Goal: Information Seeking & Learning: Learn about a topic

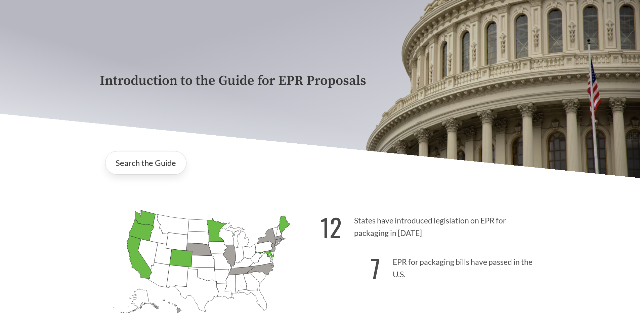
scroll to position [101, 0]
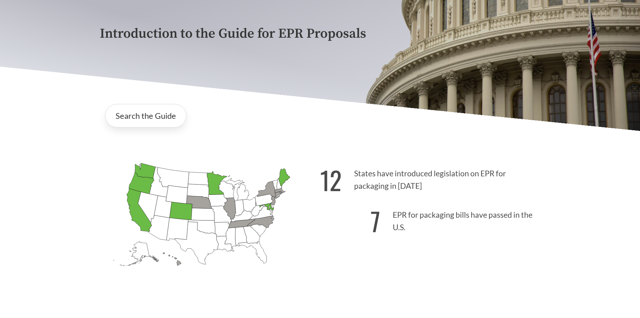
click at [424, 261] on div "12 States have introduced legislation on EPR for packaging in [DATE] 7 EPR for …" at bounding box center [430, 227] width 220 height 140
click at [431, 272] on div "12 States have introduced legislation on EPR for packaging in [DATE] 7 EPR for …" at bounding box center [430, 227] width 220 height 140
drag, startPoint x: 308, startPoint y: 254, endPoint x: 348, endPoint y: 259, distance: 40.3
click at [337, 257] on div "[US_STATE] Introduced: [US_STATE] Introduced: [US_STATE] Introduced: [US_STATE]…" at bounding box center [320, 219] width 452 height 156
click at [461, 247] on div "12 States have introduced legislation on EPR for packaging in [DATE] 7 EPR for …" at bounding box center [430, 227] width 220 height 140
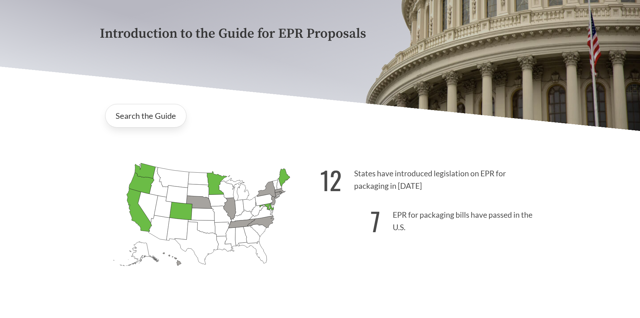
click at [460, 248] on div "12 States have introduced legislation on EPR for packaging in [DATE] 7 EPR for …" at bounding box center [430, 227] width 220 height 140
click at [427, 233] on p "7 EPR for packaging bills have passed in the U.S." at bounding box center [430, 218] width 220 height 41
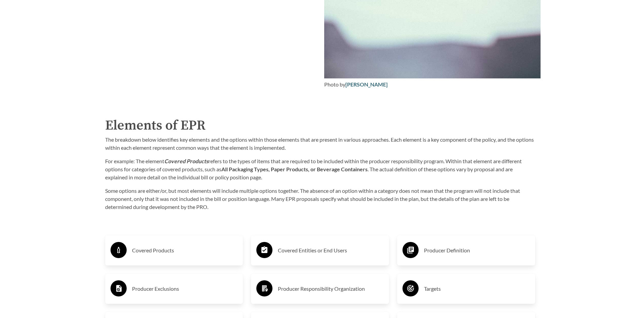
scroll to position [1008, 0]
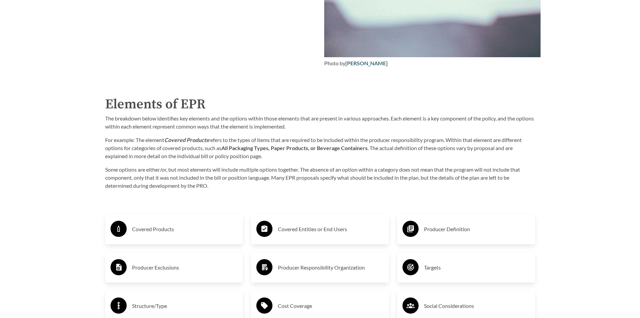
click at [188, 165] on div "The breakdown below identifies key elements and the options within those elemen…" at bounding box center [320, 151] width 430 height 75
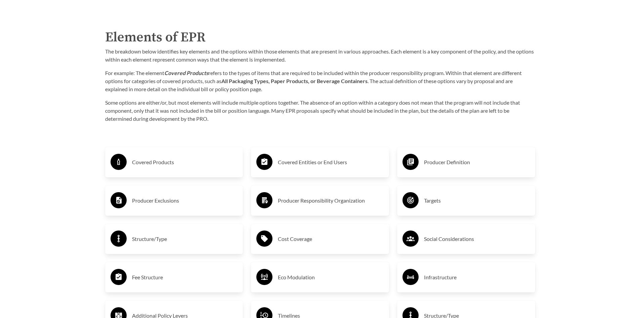
scroll to position [1075, 0]
drag, startPoint x: 271, startPoint y: 97, endPoint x: 274, endPoint y: 90, distance: 7.2
click at [271, 96] on div "The breakdown below identifies key elements and the options within those elemen…" at bounding box center [320, 84] width 430 height 75
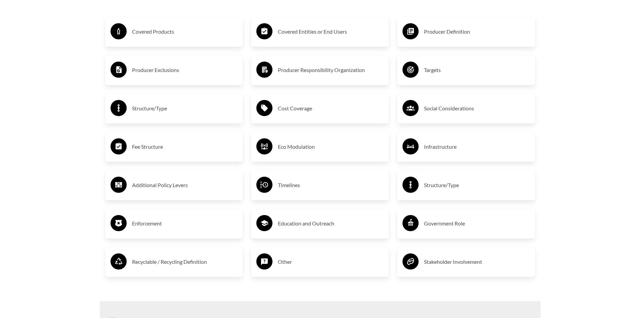
scroll to position [1203, 0]
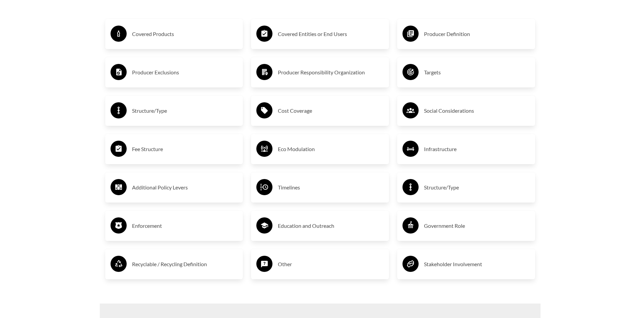
click at [166, 39] on h3 "Covered Products" at bounding box center [185, 34] width 106 height 11
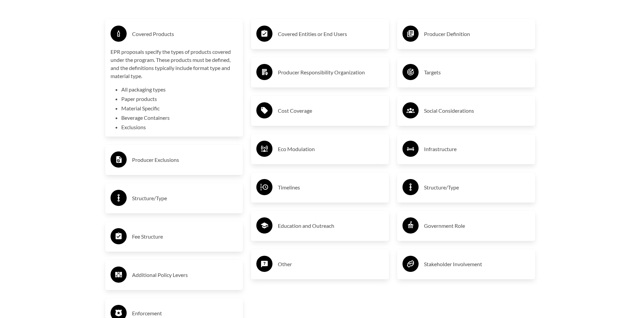
click at [142, 91] on li "All packaging types" at bounding box center [179, 89] width 117 height 8
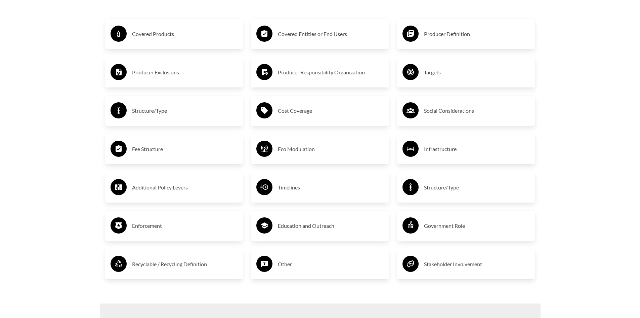
click at [165, 39] on h3 "Covered Products" at bounding box center [185, 34] width 106 height 11
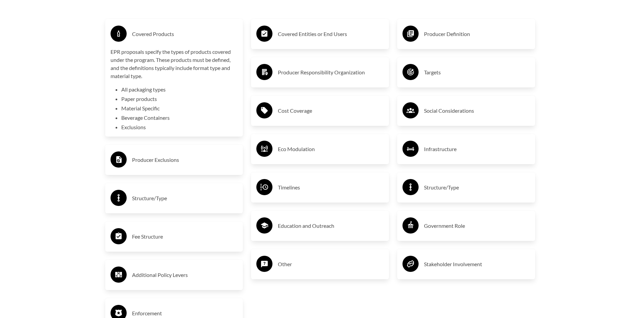
click at [325, 30] on div "Covered Entities or End Users" at bounding box center [319, 33] width 127 height 19
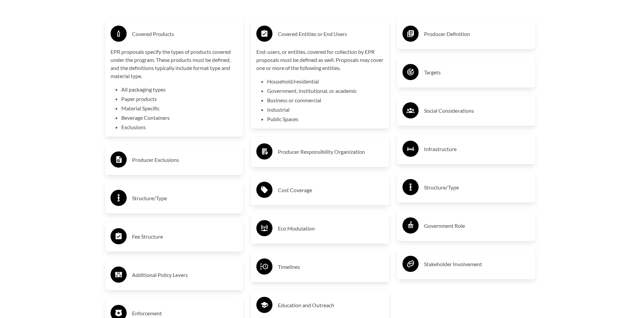
drag, startPoint x: 91, startPoint y: 147, endPoint x: 95, endPoint y: 137, distance: 10.5
click at [453, 39] on h3 "Producer Definition" at bounding box center [477, 34] width 106 height 11
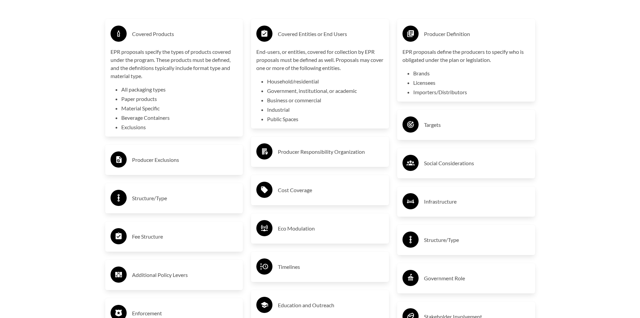
click at [438, 126] on h3 "Targets" at bounding box center [477, 124] width 106 height 11
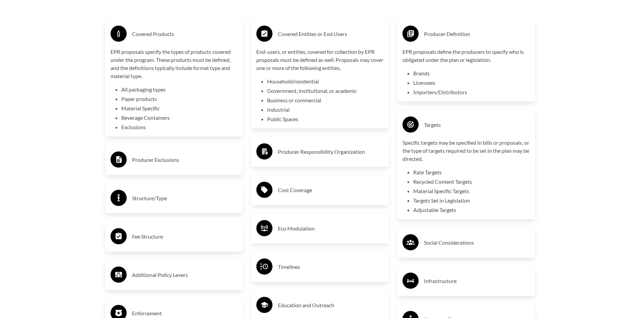
click at [345, 160] on div "Producer Responsibility Organization" at bounding box center [319, 151] width 127 height 19
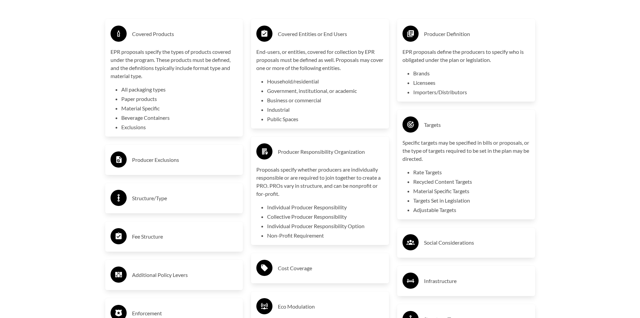
drag, startPoint x: 196, startPoint y: 153, endPoint x: 200, endPoint y: 158, distance: 6.7
click at [196, 153] on div "Producer Exclusions" at bounding box center [174, 159] width 127 height 19
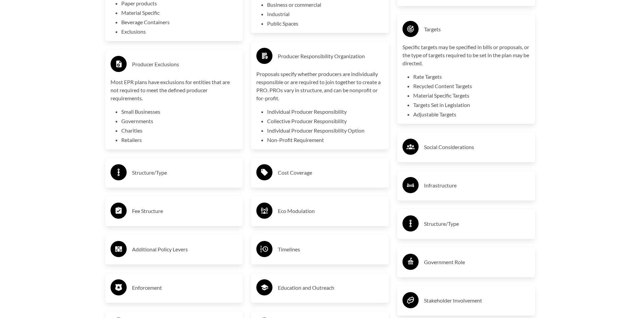
scroll to position [1304, 0]
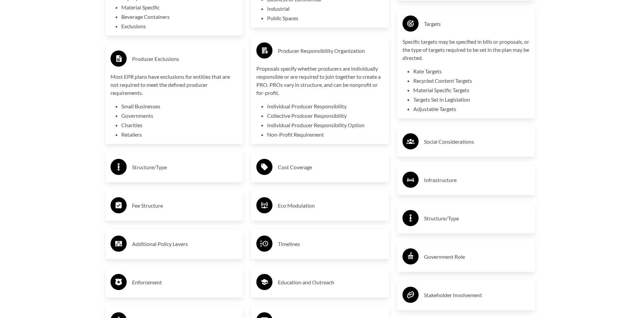
click at [323, 214] on div "Eco Modulation" at bounding box center [319, 205] width 127 height 19
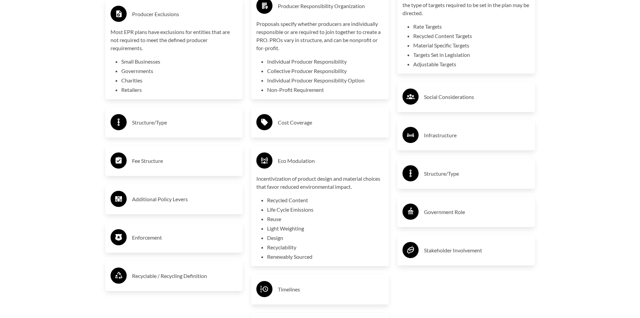
scroll to position [1337, 0]
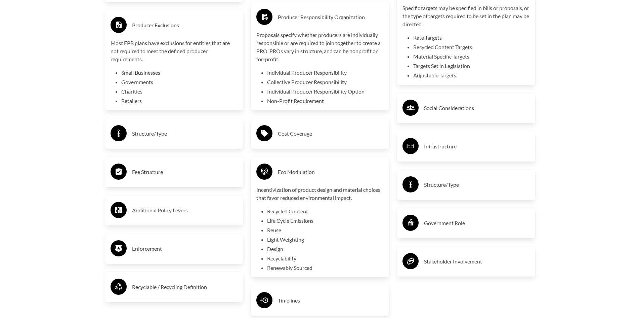
click at [124, 175] on circle at bounding box center [119, 171] width 16 height 16
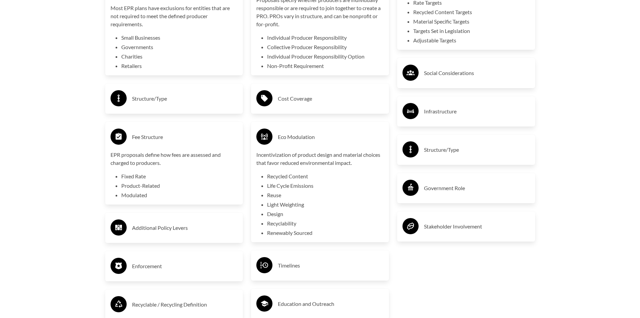
scroll to position [1405, 0]
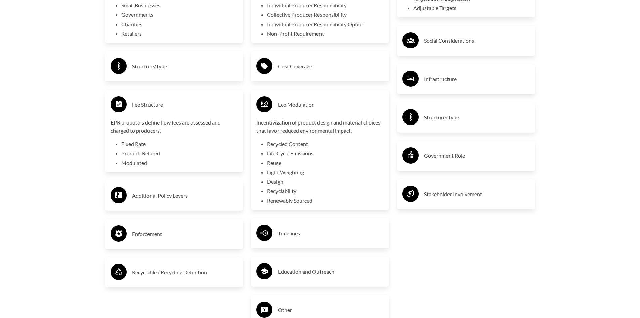
click at [262, 238] on circle at bounding box center [264, 232] width 16 height 16
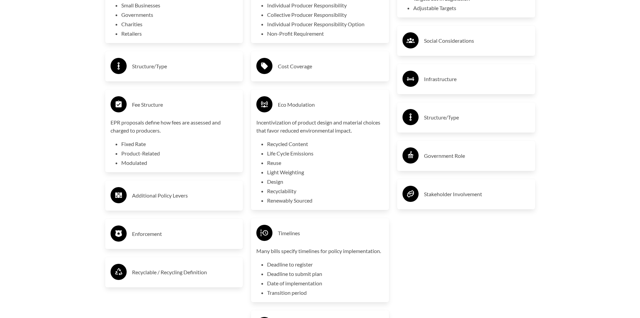
scroll to position [1505, 0]
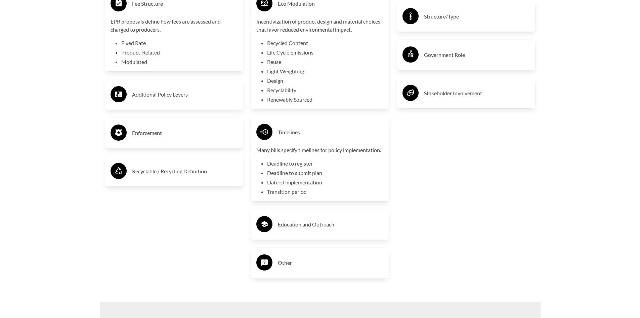
click at [151, 172] on h3 "Recyclable / Recycling Definition" at bounding box center [185, 171] width 106 height 11
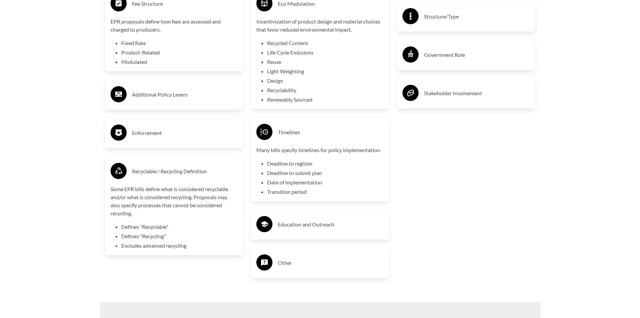
click at [273, 226] on div "Education and Outreach" at bounding box center [319, 223] width 127 height 19
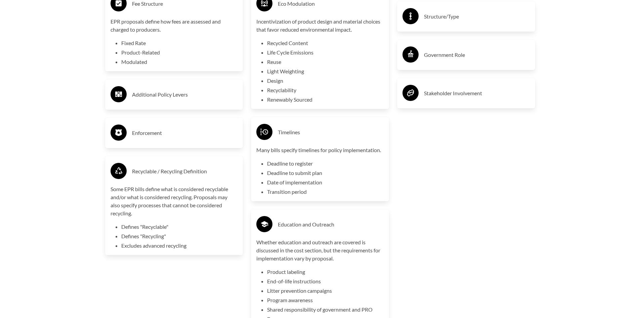
click at [504, 263] on div "Producer Definition EPR proposals define the producers to specify who is obliga…" at bounding box center [466, 41] width 146 height 674
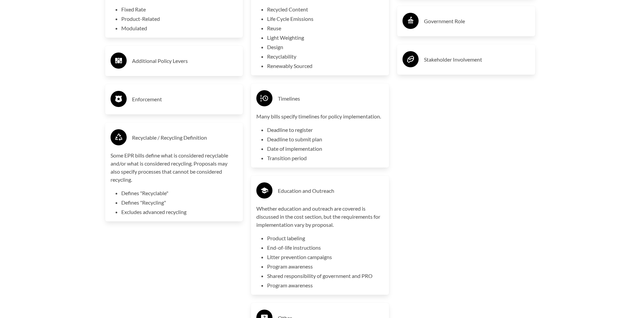
click at [493, 264] on div "Producer Definition EPR proposals define the producers to specify who is obliga…" at bounding box center [466, 8] width 146 height 674
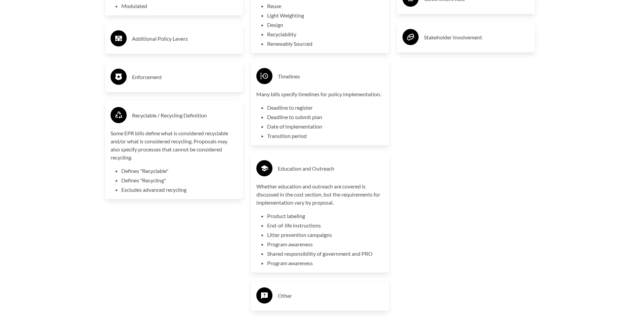
scroll to position [1573, 0]
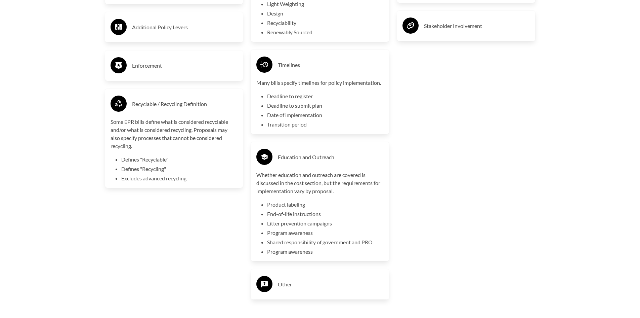
drag, startPoint x: 457, startPoint y: 145, endPoint x: 465, endPoint y: 128, distance: 18.9
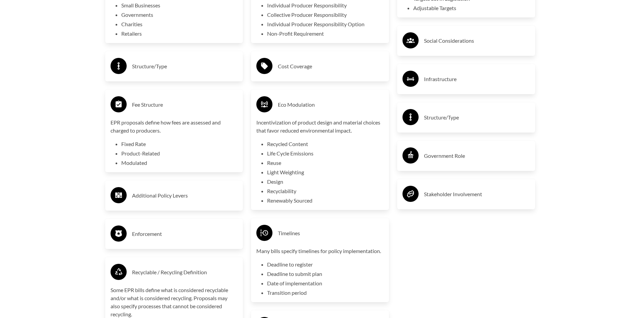
click at [492, 243] on div "Producer Definition EPR proposals define the producers to specify who is obliga…" at bounding box center [466, 142] width 146 height 674
click at [121, 236] on icon at bounding box center [118, 233] width 7 height 7
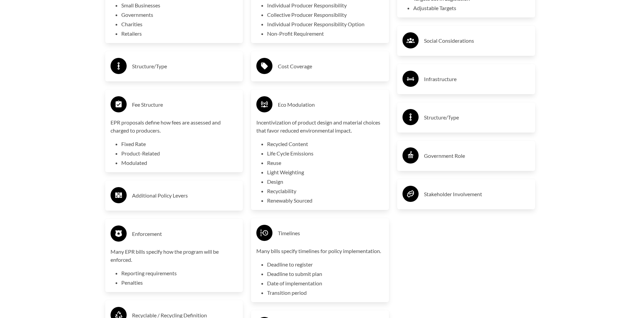
drag, startPoint x: 484, startPoint y: 267, endPoint x: 476, endPoint y: 233, distance: 34.6
click at [484, 264] on div "Producer Definition EPR proposals define the producers to specify who is obliga…" at bounding box center [466, 142] width 146 height 674
click at [269, 72] on circle at bounding box center [264, 66] width 16 height 16
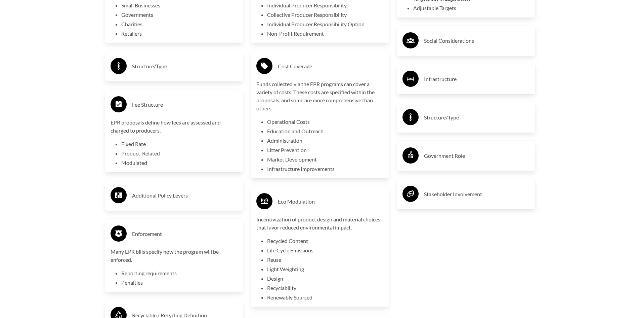
click at [119, 66] on icon at bounding box center [119, 65] width 2 height 7
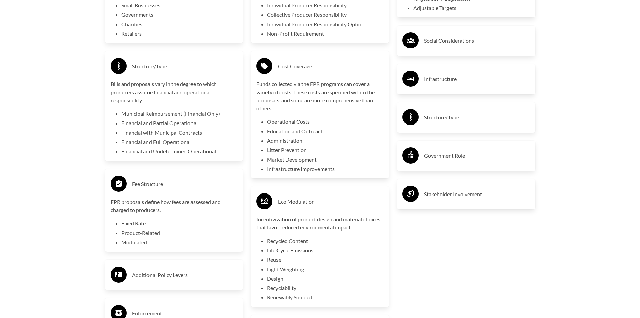
click at [198, 136] on li "Financial with Municipal Contracts" at bounding box center [179, 132] width 117 height 8
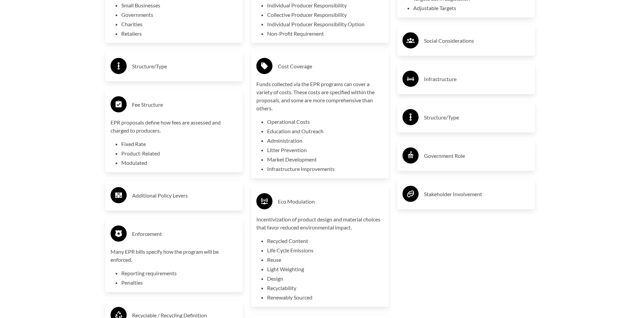
click at [118, 69] on circle at bounding box center [119, 66] width 16 height 16
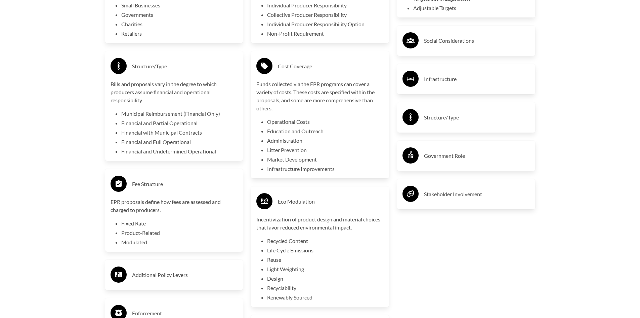
drag, startPoint x: 571, startPoint y: 275, endPoint x: 545, endPoint y: 256, distance: 32.0
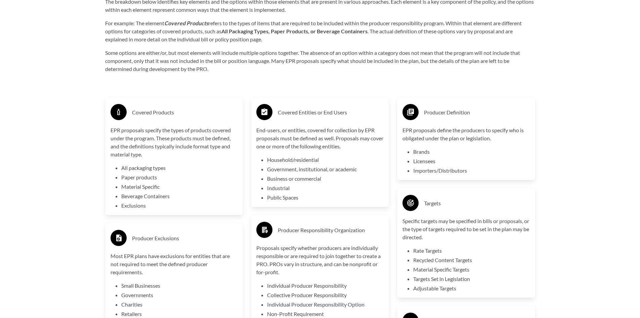
scroll to position [1102, 0]
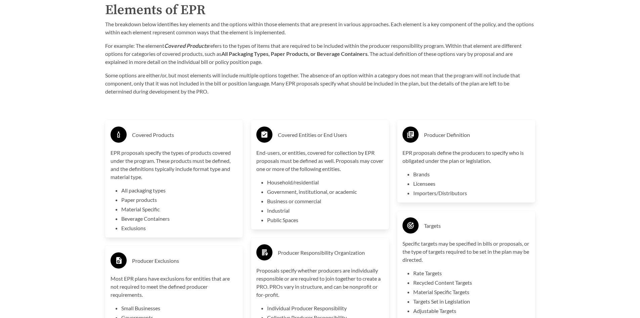
click at [275, 90] on p "Some options are either/or, but most elements will include multiple options tog…" at bounding box center [320, 83] width 430 height 24
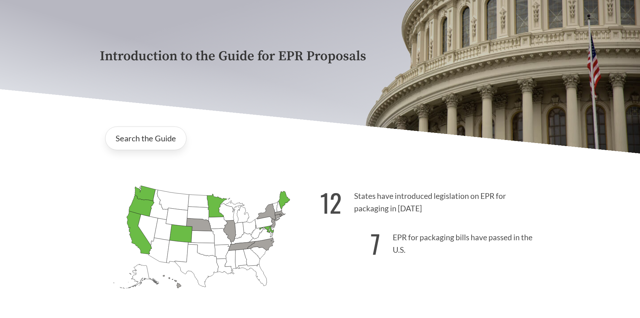
scroll to position [161, 0]
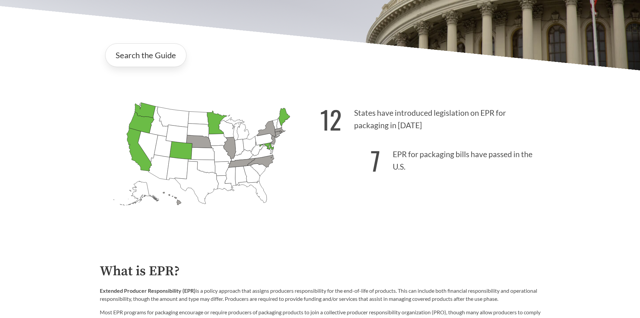
click at [218, 127] on icon "[US_STATE] Passed: 1" at bounding box center [217, 122] width 20 height 23
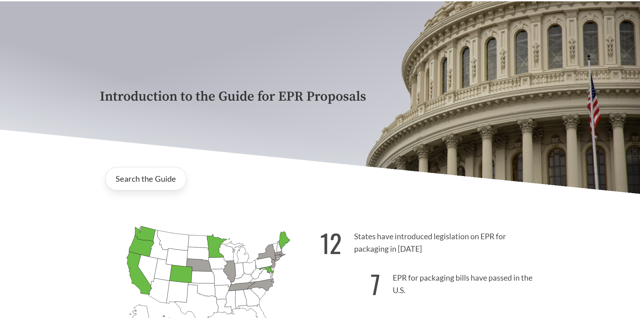
scroll to position [0, 0]
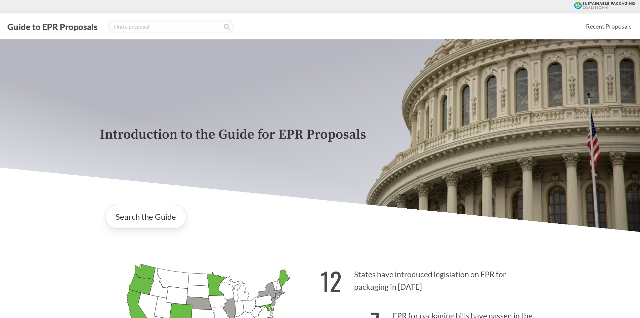
click at [600, 26] on link "Recent Proposals" at bounding box center [609, 26] width 52 height 15
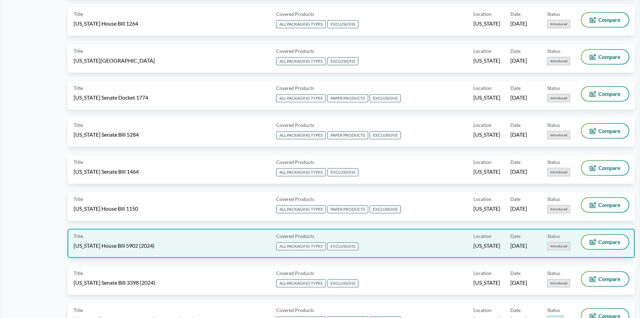
scroll to position [806, 0]
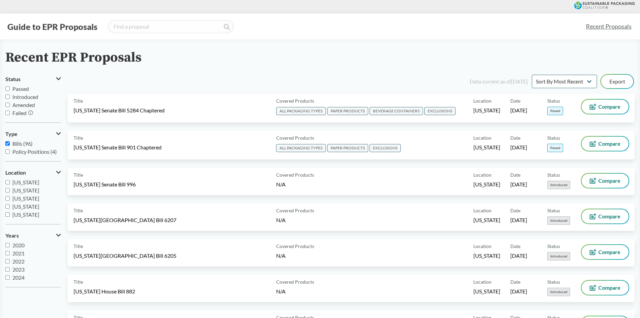
scroll to position [8, 0]
click at [8, 278] on input "2025" at bounding box center [7, 277] width 4 height 4
checkbox input "true"
drag, startPoint x: 30, startPoint y: 201, endPoint x: 60, endPoint y: 219, distance: 35.6
click at [60, 219] on section "Location [US_STATE] [US_STATE] [US_STATE] [US_STATE] [US_STATE] [US_STATE] [US_…" at bounding box center [32, 195] width 55 height 57
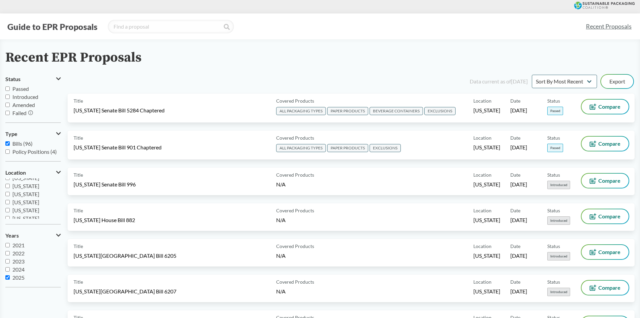
scroll to position [0, 0]
click at [26, 180] on span "[US_STATE]" at bounding box center [25, 182] width 27 height 6
click at [9, 182] on input "[US_STATE]" at bounding box center [7, 182] width 4 height 4
checkbox input "true"
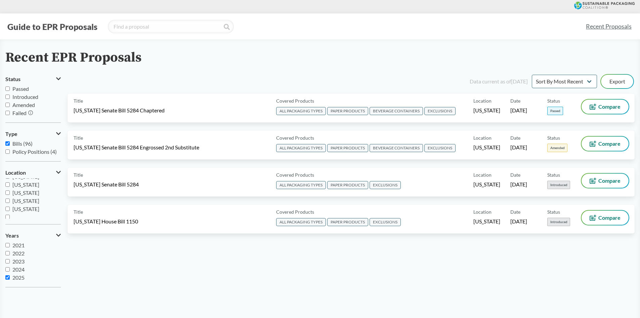
scroll to position [145, 0]
click at [6, 207] on input "[US_STATE]" at bounding box center [7, 206] width 4 height 4
checkbox input "true"
click at [7, 268] on input "2024" at bounding box center [7, 269] width 4 height 4
checkbox input "true"
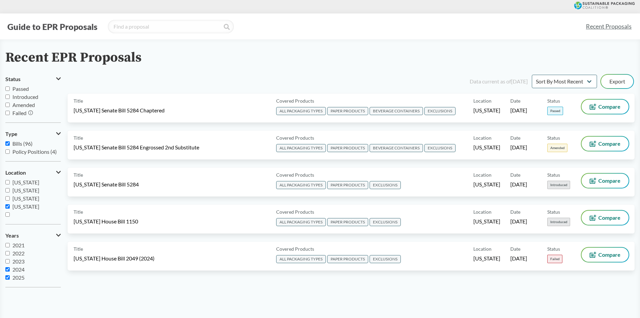
click at [17, 219] on span "[GEOGRAPHIC_DATA]" at bounding box center [35, 222] width 54 height 6
click at [10, 215] on input "[GEOGRAPHIC_DATA]" at bounding box center [7, 214] width 4 height 4
click at [13, 219] on span "[GEOGRAPHIC_DATA]" at bounding box center [35, 222] width 54 height 6
click at [10, 216] on input "[GEOGRAPHIC_DATA]" at bounding box center [7, 214] width 4 height 4
checkbox input "false"
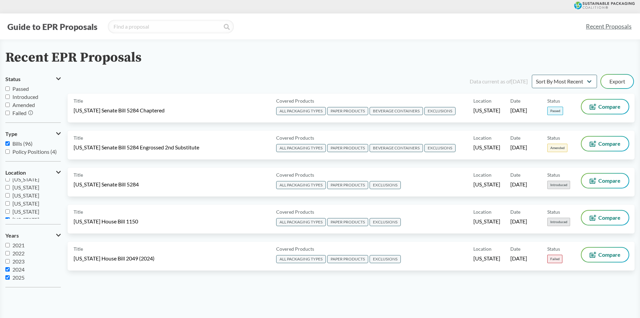
scroll to position [119, 0]
click at [20, 194] on span "[US_STATE]" at bounding box center [25, 192] width 27 height 6
click at [10, 194] on input "[US_STATE]" at bounding box center [7, 192] width 4 height 4
checkbox input "true"
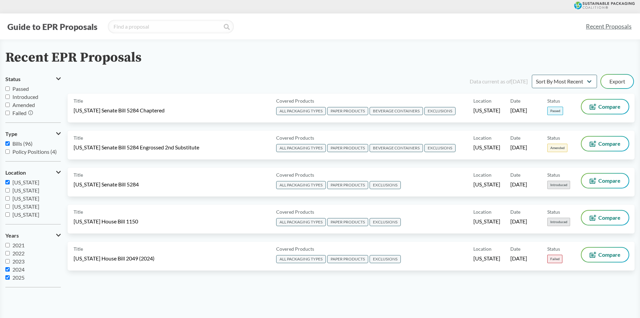
click at [8, 181] on input "[US_STATE]" at bounding box center [7, 182] width 4 height 4
checkbox input "false"
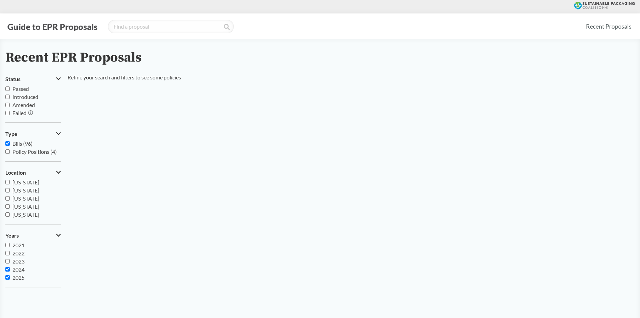
click at [9, 262] on input "2023" at bounding box center [7, 261] width 4 height 4
checkbox input "true"
click at [8, 252] on input "2022" at bounding box center [7, 253] width 4 height 4
checkbox input "true"
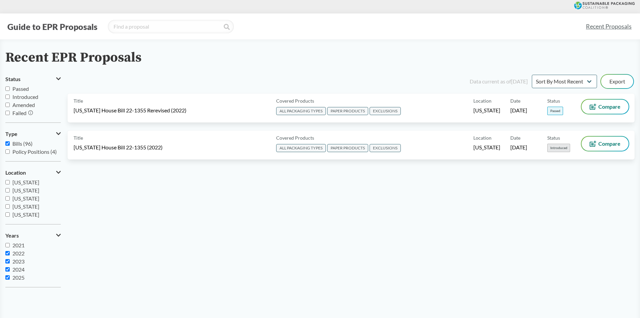
click at [304, 262] on div "Data current as of [DATE] Sort By Most Recent Sort By Status Export Title [US_S…" at bounding box center [351, 182] width 567 height 219
click at [6, 246] on input "2021" at bounding box center [7, 245] width 4 height 4
checkbox input "true"
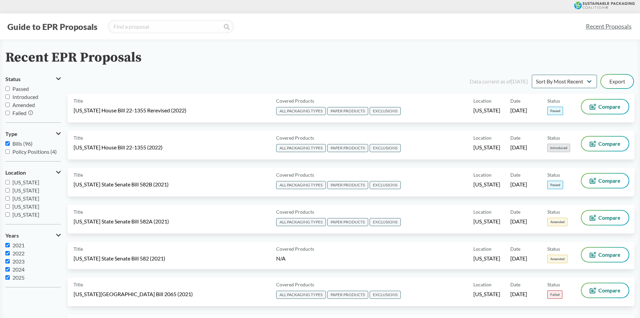
click at [187, 70] on div "Recent EPR Proposals Status Passed Introduced Amended Failed Type Bills (96) Po…" at bounding box center [320, 200] width 640 height 301
click at [9, 201] on input "[US_STATE]" at bounding box center [7, 199] width 4 height 4
checkbox input "true"
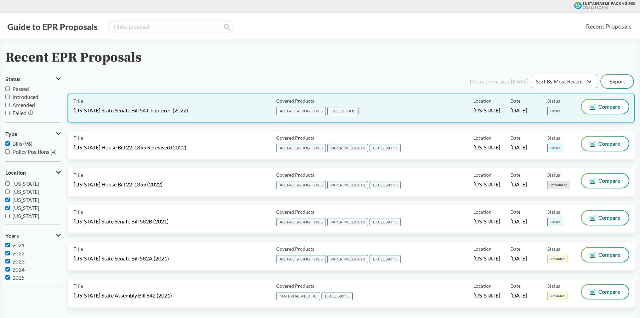
click at [164, 108] on span "[US_STATE] State Senate Bill 54 Chaptered (2022)" at bounding box center [131, 110] width 115 height 7
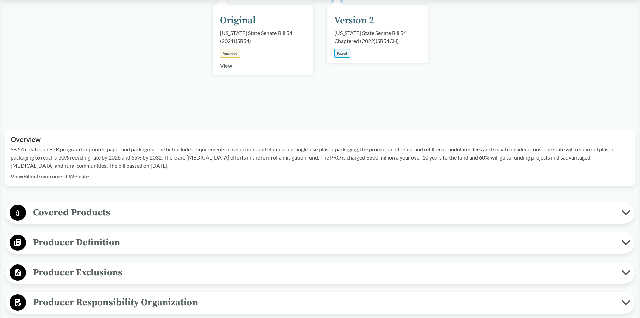
scroll to position [101, 0]
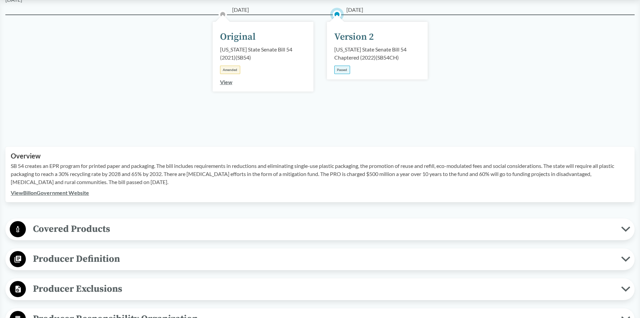
click at [52, 224] on span "Covered Products" at bounding box center [323, 228] width 595 height 15
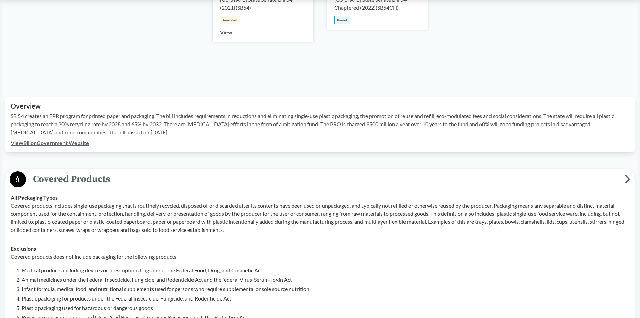
scroll to position [235, 0]
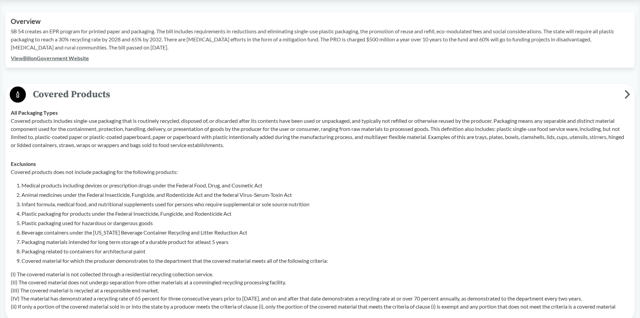
click at [22, 93] on circle at bounding box center [18, 94] width 16 height 16
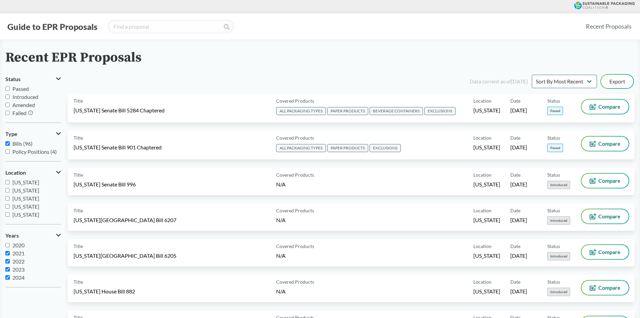
click at [423, 51] on div "Recent EPR Proposals" at bounding box center [319, 57] width 629 height 15
click at [41, 26] on button "Guide to EPR Proposals" at bounding box center [52, 26] width 94 height 11
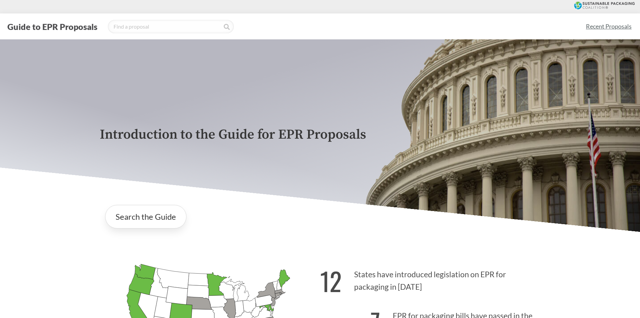
click at [606, 25] on link "Recent Proposals" at bounding box center [609, 26] width 52 height 15
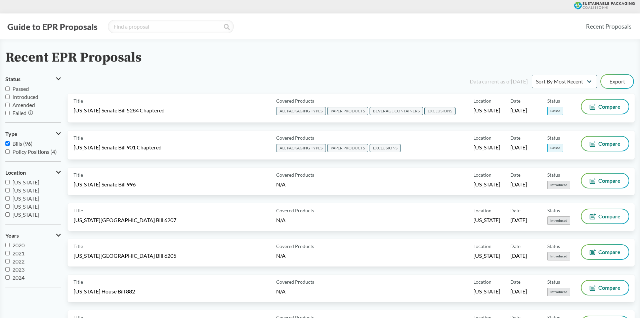
click at [236, 57] on div "Recent EPR Proposals" at bounding box center [319, 57] width 629 height 15
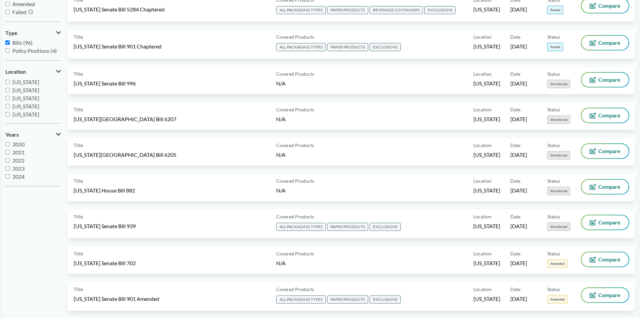
scroll to position [97, 0]
click at [26, 106] on span "[US_STATE]" at bounding box center [25, 105] width 27 height 6
click at [10, 106] on input "[US_STATE]" at bounding box center [7, 105] width 4 height 4
checkbox input "true"
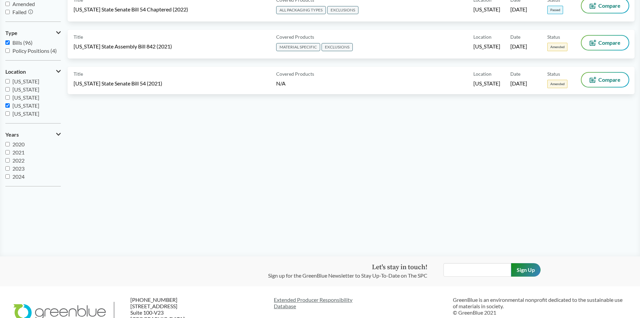
drag, startPoint x: 328, startPoint y: 191, endPoint x: 339, endPoint y: 184, distance: 12.7
click at [329, 187] on main "Recent EPR Proposals Status Passed Introduced Amended Failed Type Bills (96) Po…" at bounding box center [320, 98] width 640 height 318
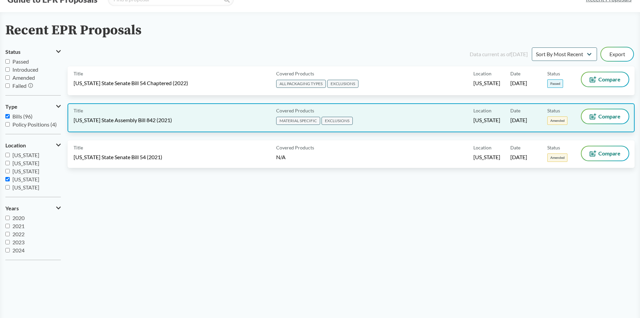
scroll to position [34, 0]
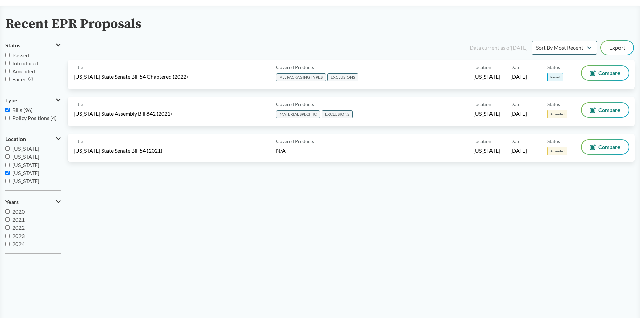
drag, startPoint x: 262, startPoint y: 228, endPoint x: 290, endPoint y: 201, distance: 39.0
click at [267, 218] on div "Data current as of [DATE] Sort By Most Recent Sort By Status Export Title [US_S…" at bounding box center [351, 149] width 567 height 219
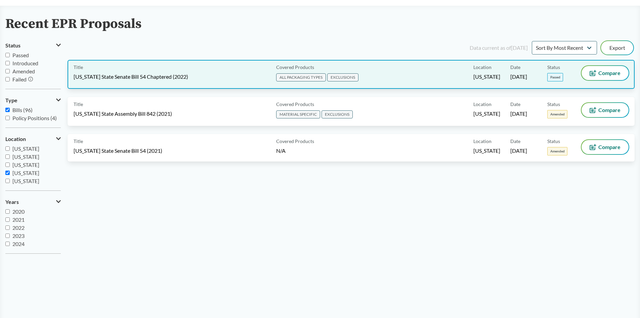
click at [192, 79] on div "Title [US_STATE] State Senate Bill 54 Chaptered (2022)" at bounding box center [174, 74] width 200 height 17
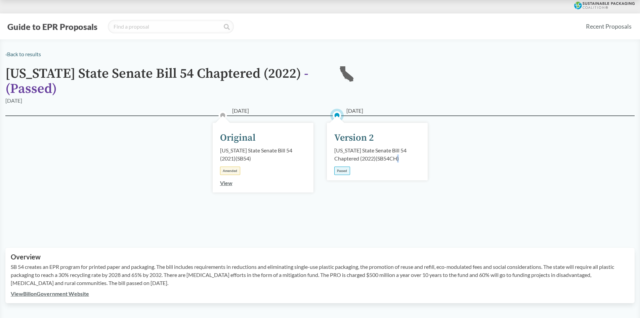
click at [400, 213] on div "[DATE] Version 2 [US_STATE] State Senate Bill 54 Chaptered (2022) ( SB54CH ) Pa…" at bounding box center [377, 173] width 114 height 83
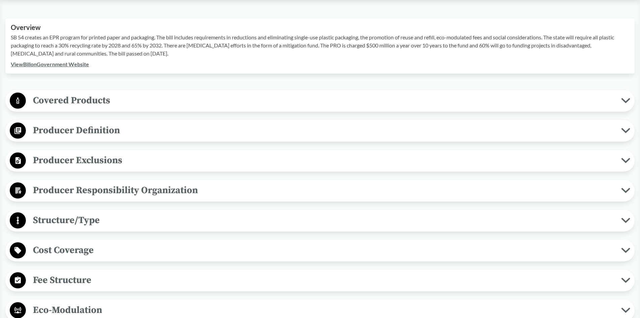
scroll to position [235, 0]
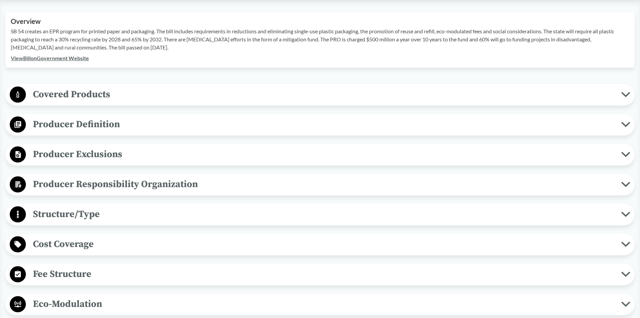
click at [122, 155] on span "Producer Exclusions" at bounding box center [323, 153] width 595 height 15
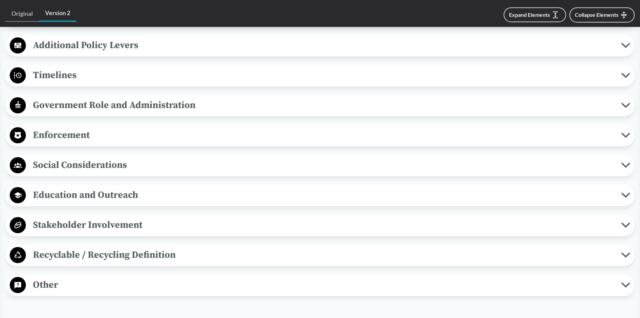
scroll to position [538, 0]
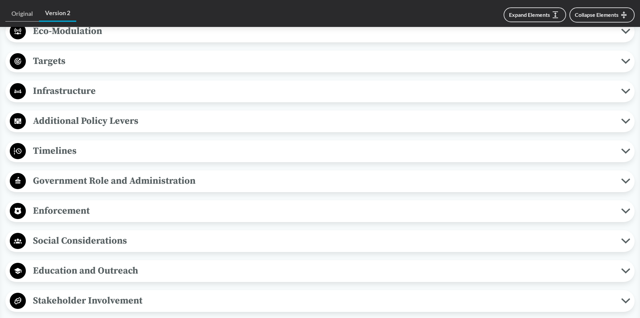
click at [27, 156] on span "Timelines" at bounding box center [323, 150] width 595 height 15
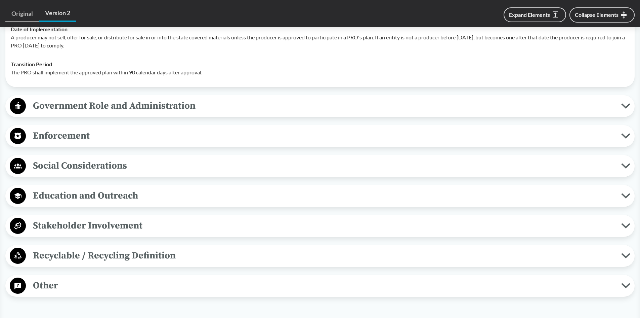
scroll to position [870, 0]
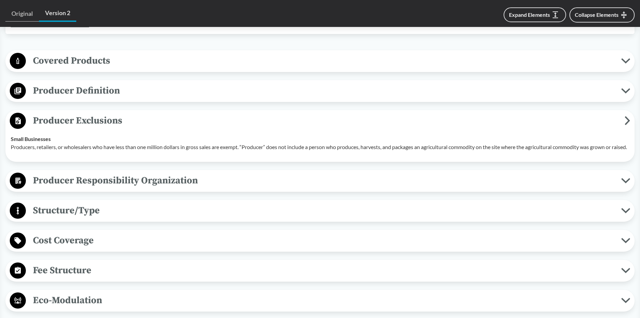
scroll to position [302, 0]
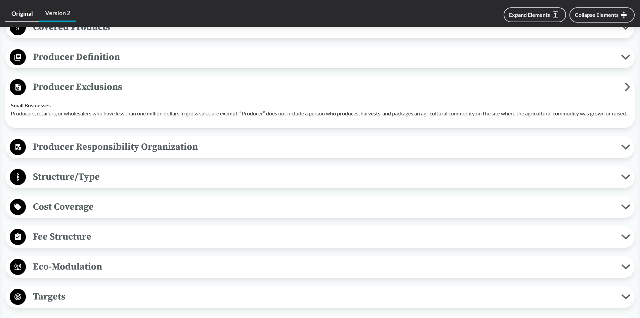
click at [27, 11] on link "Original" at bounding box center [22, 13] width 34 height 15
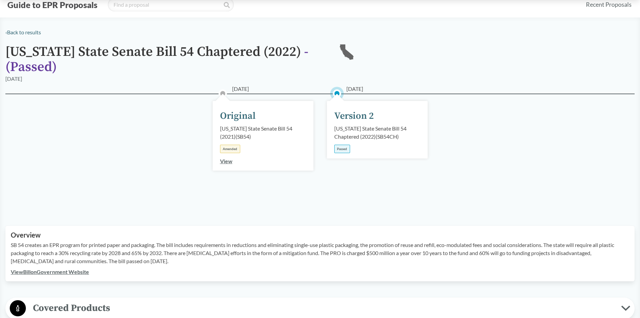
scroll to position [34, 0]
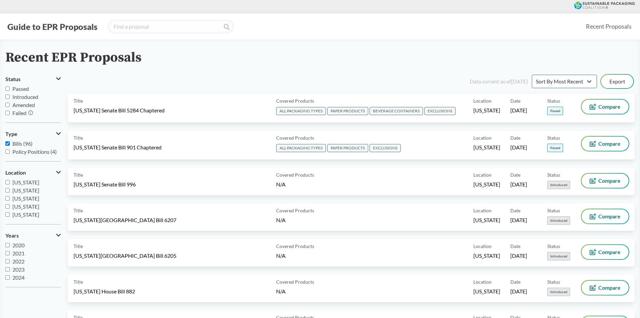
click at [73, 31] on button "Guide to EPR Proposals" at bounding box center [52, 26] width 94 height 11
